Goal: Transaction & Acquisition: Purchase product/service

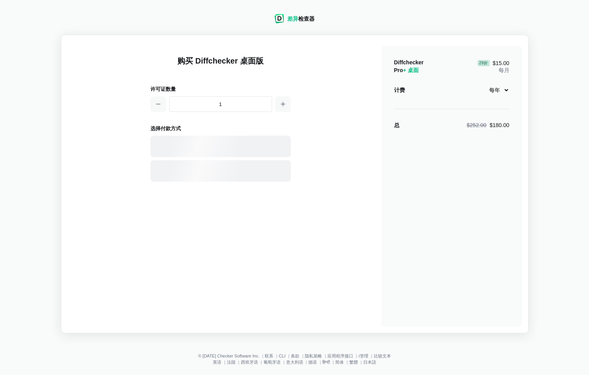
select select "desktop-yearly-180"
click at [280, 103] on icon "button" at bounding box center [283, 104] width 6 height 6
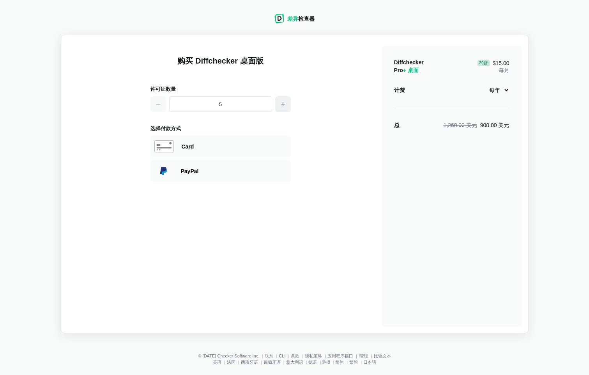
click at [280, 103] on icon "button" at bounding box center [283, 104] width 6 height 6
type input "7"
click at [506, 91] on select "每月 每年" at bounding box center [497, 89] width 25 height 13
click at [485, 83] on select "每月 每年" at bounding box center [497, 89] width 25 height 13
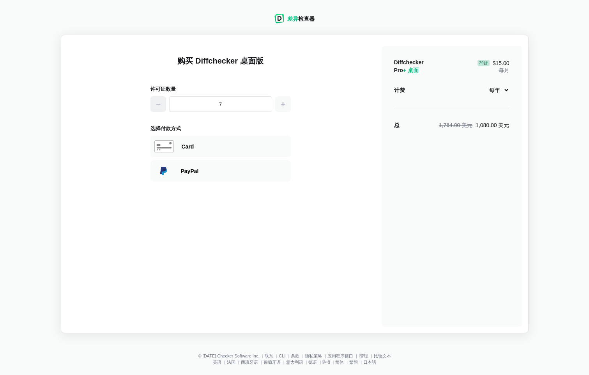
click at [160, 102] on icon "button" at bounding box center [158, 104] width 6 height 6
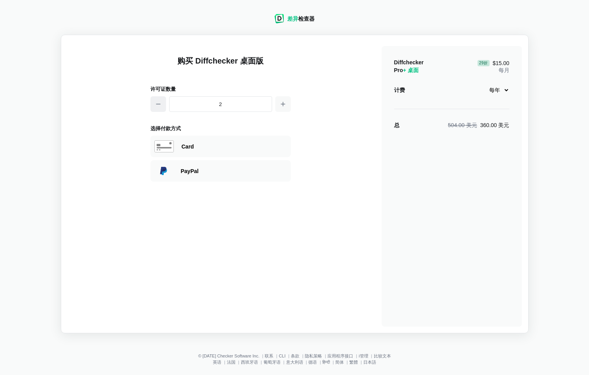
click at [160, 102] on icon "button" at bounding box center [158, 104] width 6 height 6
type input "1"
click at [160, 102] on icon "button" at bounding box center [158, 104] width 6 height 6
